Goal: Transaction & Acquisition: Purchase product/service

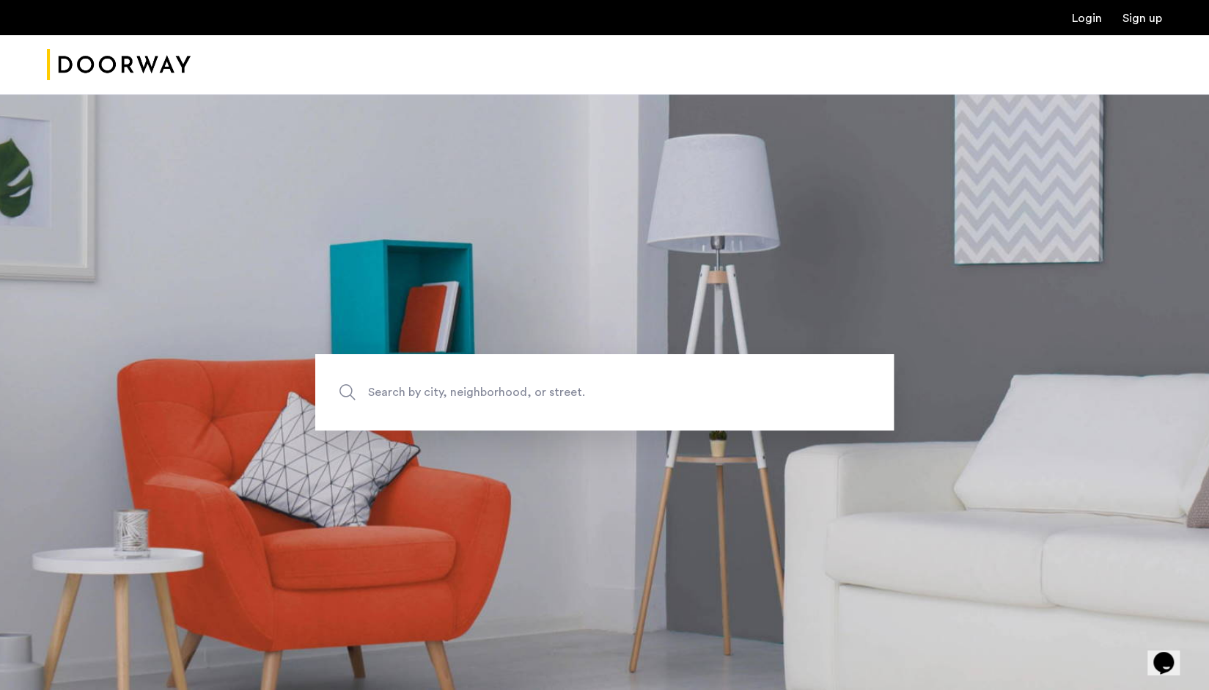
click at [1083, 18] on link "Login" at bounding box center [1087, 18] width 30 height 12
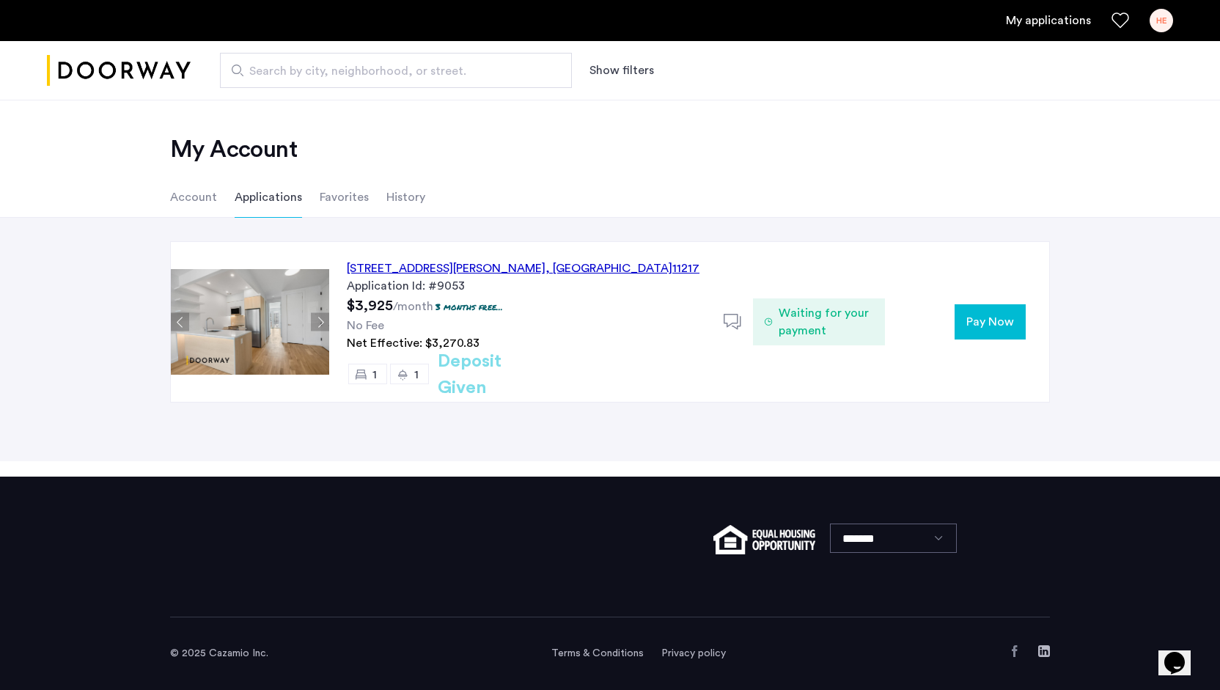
click at [1162, 14] on div "HE" at bounding box center [1160, 20] width 23 height 23
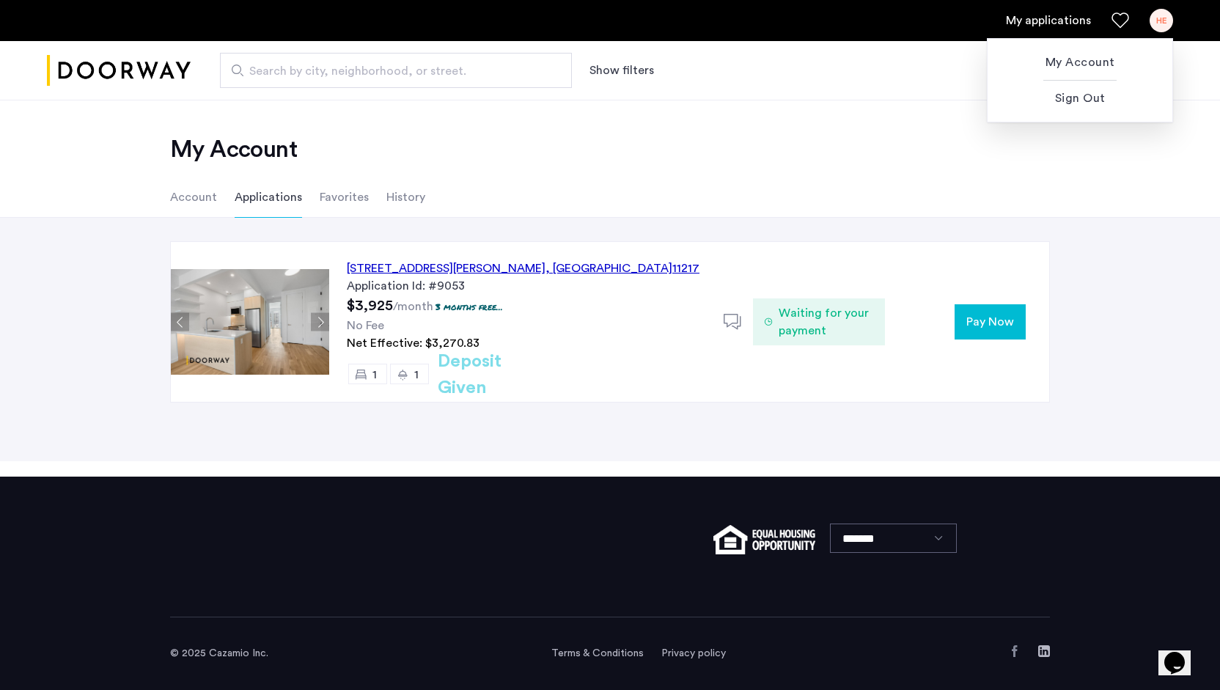
click at [1002, 314] on div at bounding box center [610, 345] width 1220 height 690
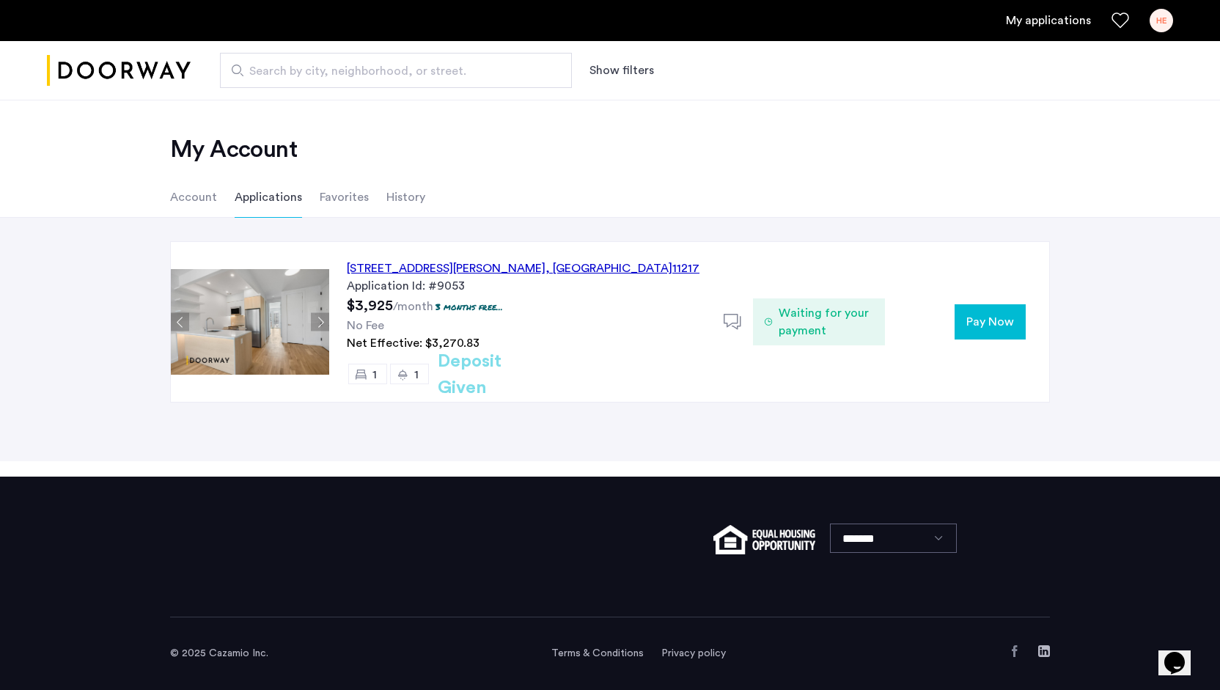
click at [1002, 314] on span "Pay Now" at bounding box center [990, 322] width 48 height 18
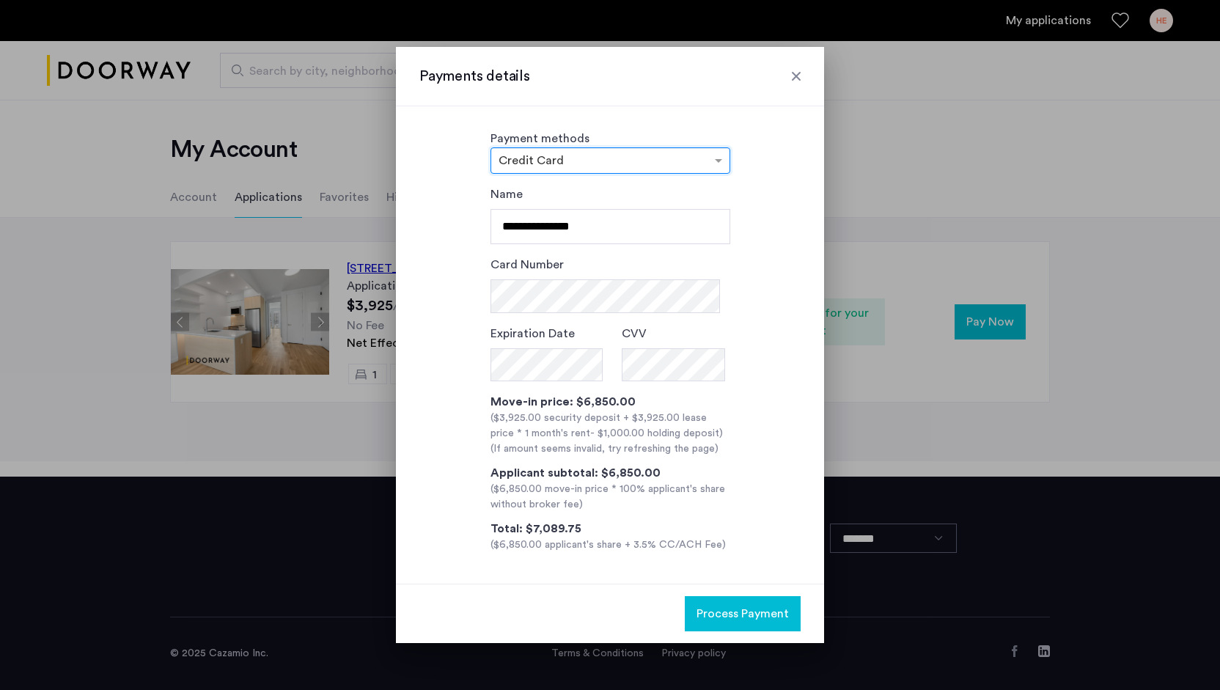
click at [795, 75] on div at bounding box center [796, 76] width 15 height 15
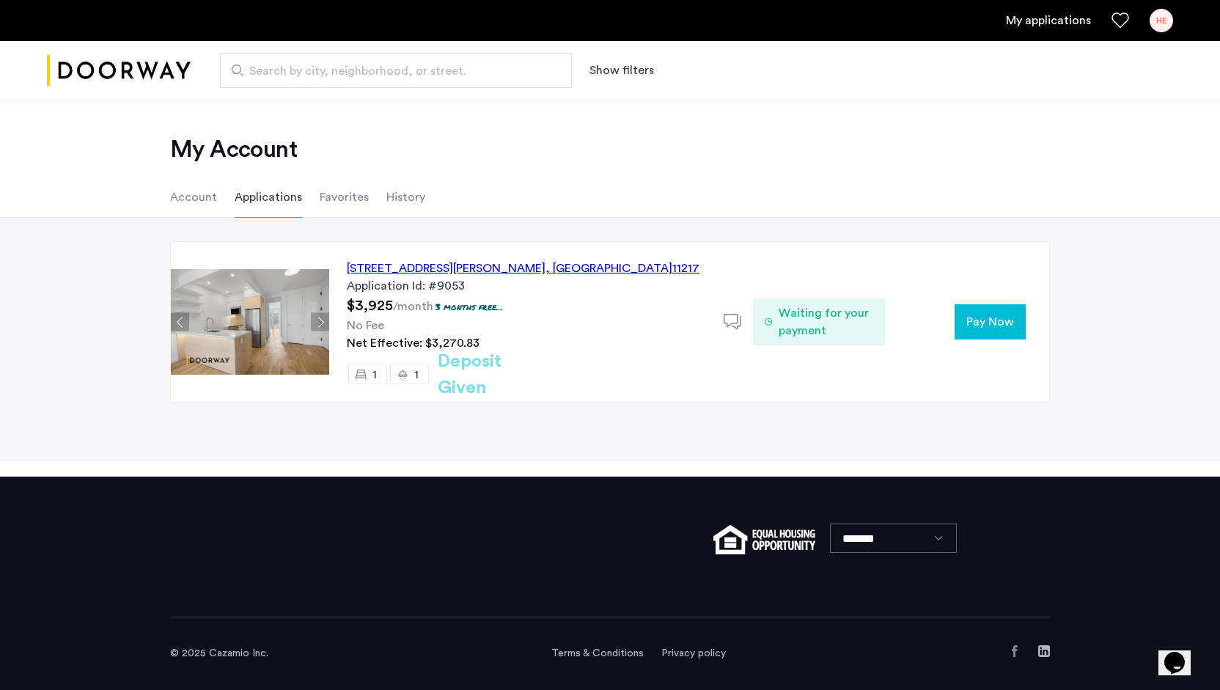
click at [1160, 20] on div "HE" at bounding box center [1160, 20] width 23 height 23
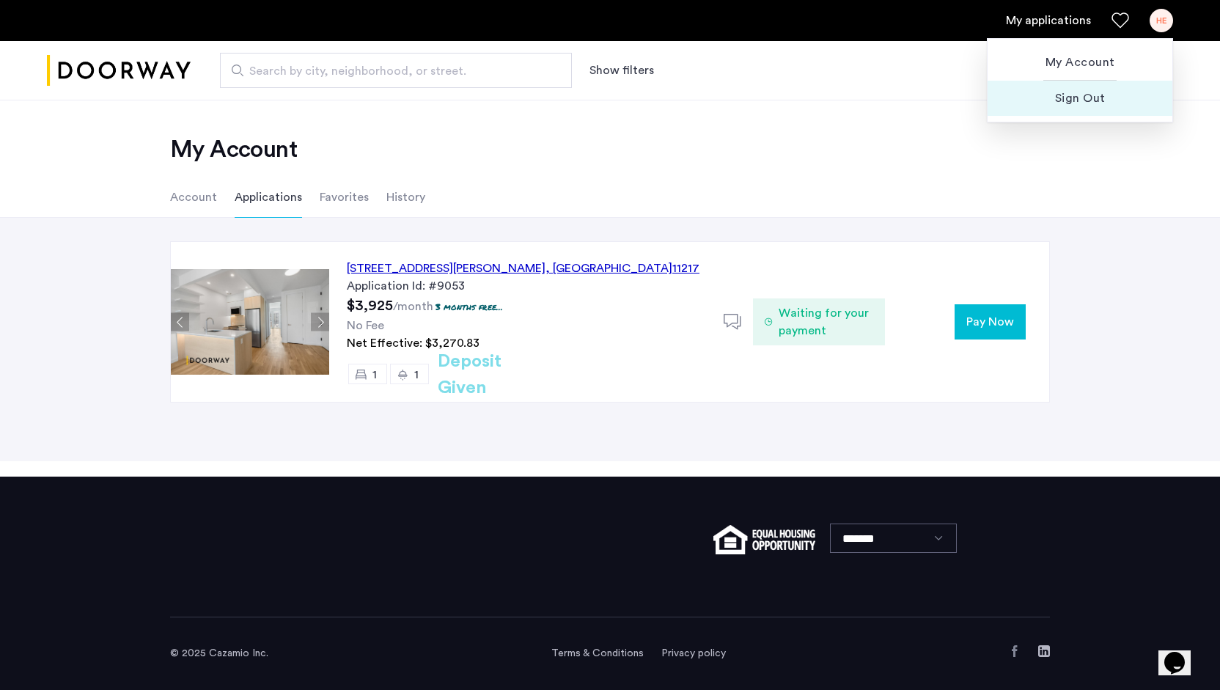
click at [1063, 96] on span "Sign Out" at bounding box center [1079, 98] width 161 height 18
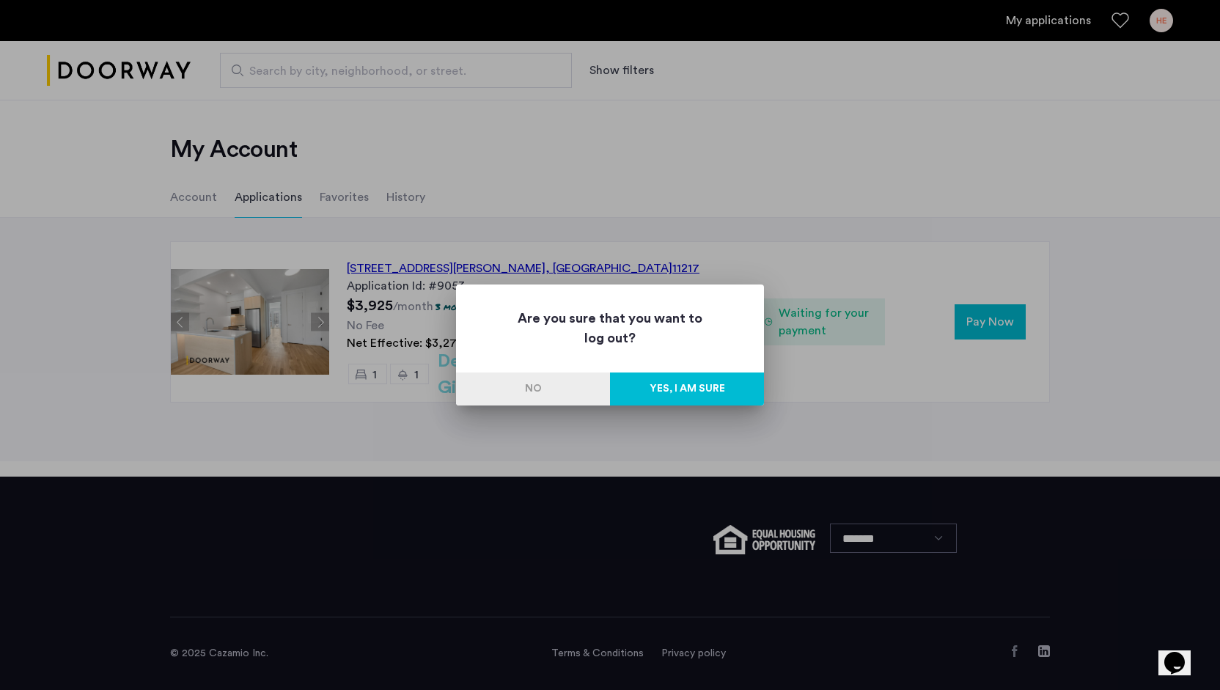
click at [678, 388] on button "Yes, I am sure" at bounding box center [687, 388] width 154 height 33
